Goal: Task Accomplishment & Management: Use online tool/utility

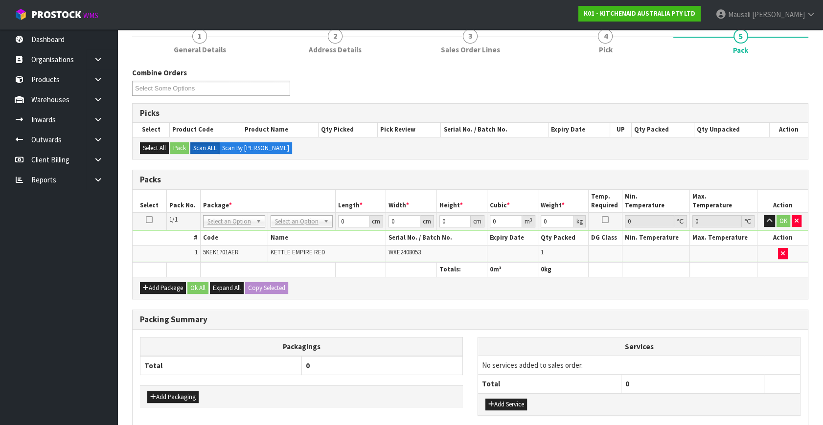
scroll to position [177, 0]
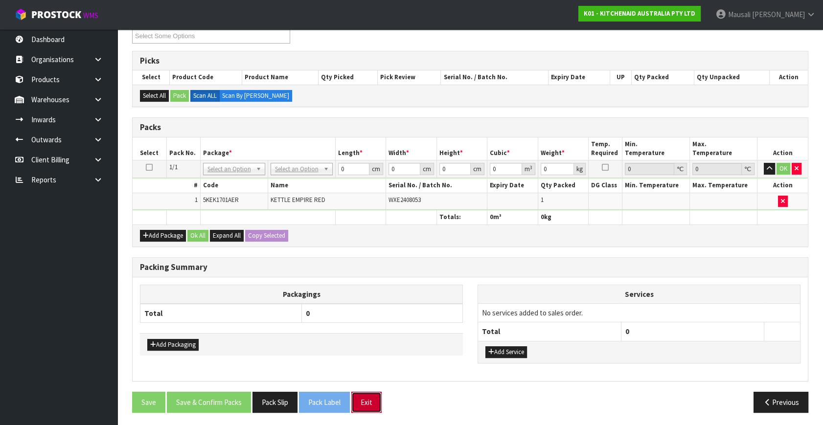
click at [374, 394] on button "Exit" at bounding box center [366, 402] width 30 height 21
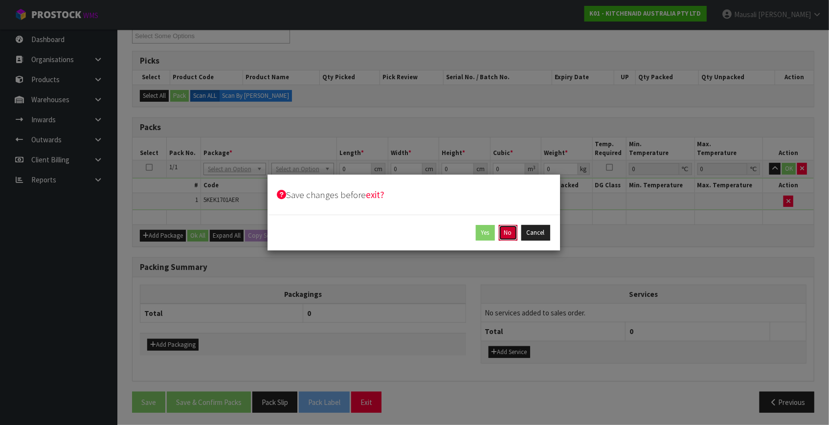
click at [507, 232] on button "No" at bounding box center [508, 233] width 19 height 16
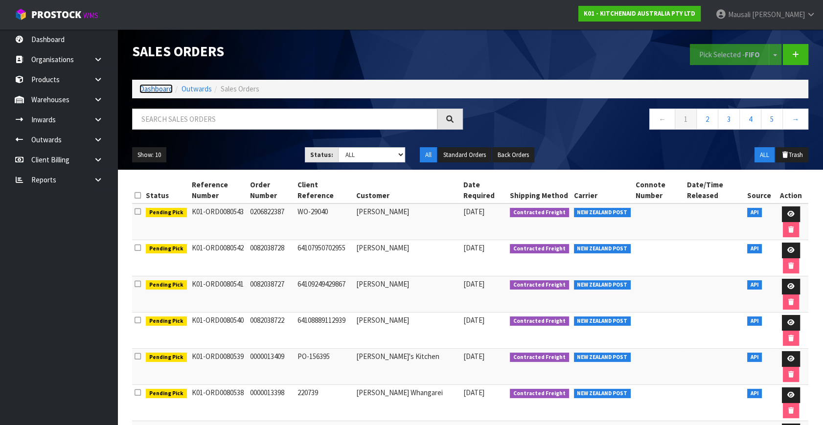
click at [142, 88] on link "Dashboard" at bounding box center [155, 88] width 33 height 9
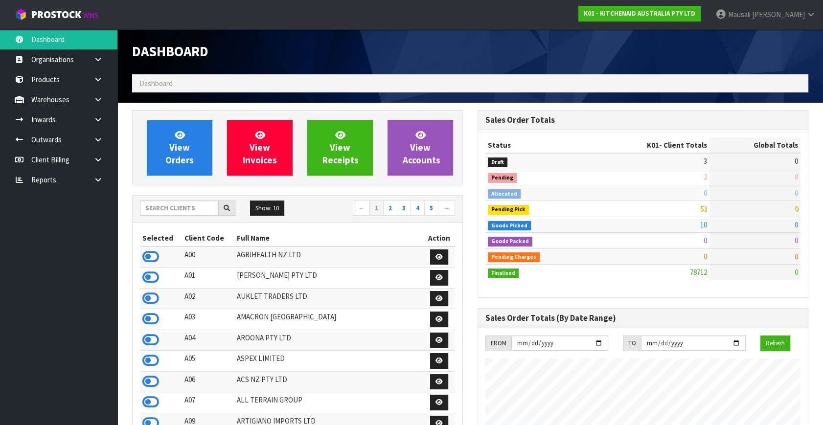
scroll to position [740, 345]
click at [171, 209] on input "text" at bounding box center [179, 208] width 79 height 15
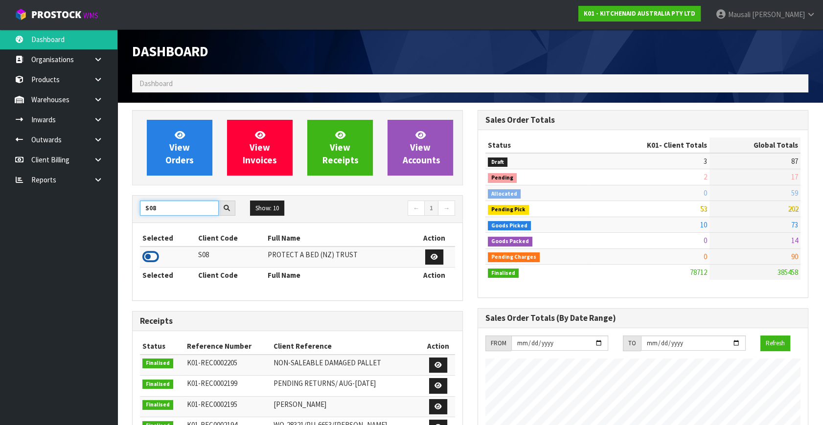
type input "S08"
click at [154, 258] on icon at bounding box center [150, 257] width 17 height 15
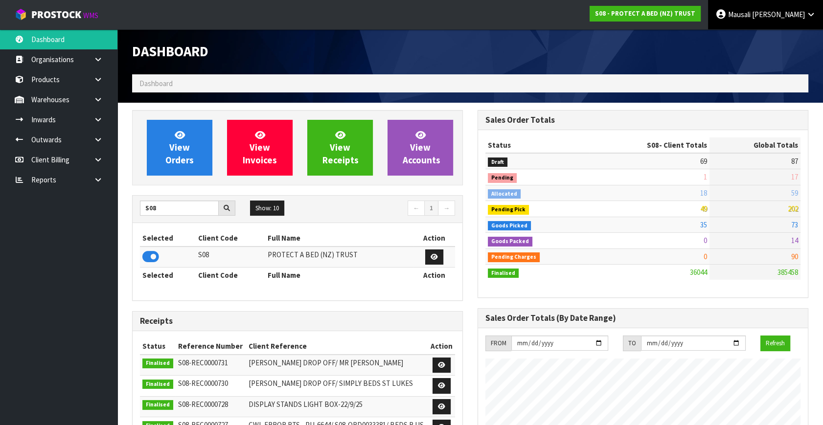
click at [751, 15] on span "Mausali" at bounding box center [739, 14] width 23 height 9
click at [777, 38] on link "Logout" at bounding box center [783, 38] width 77 height 13
